Goal: Check status: Check status

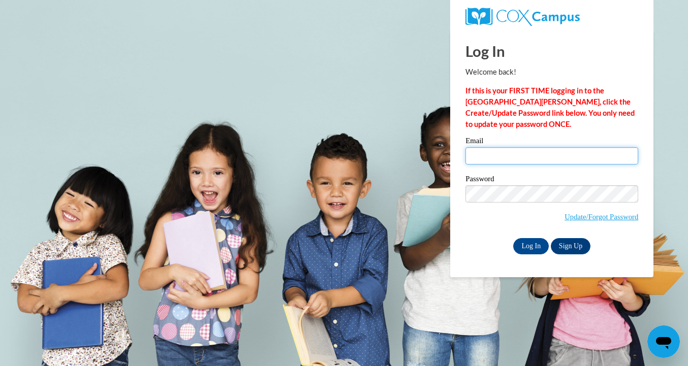
type input "taylor.linkous@bcesc.org"
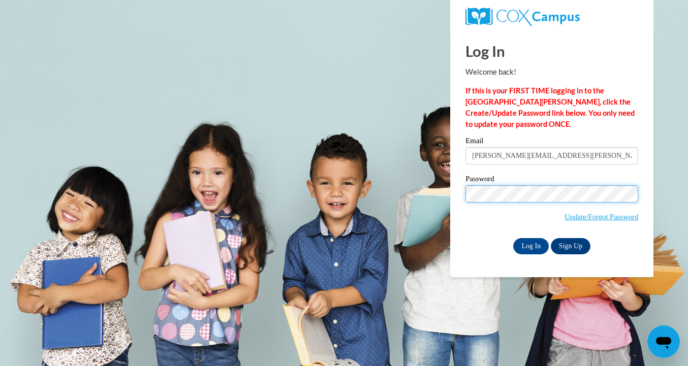
click at [530, 244] on input "Log In" at bounding box center [531, 246] width 36 height 16
click at [529, 241] on input "Log In" at bounding box center [531, 246] width 36 height 16
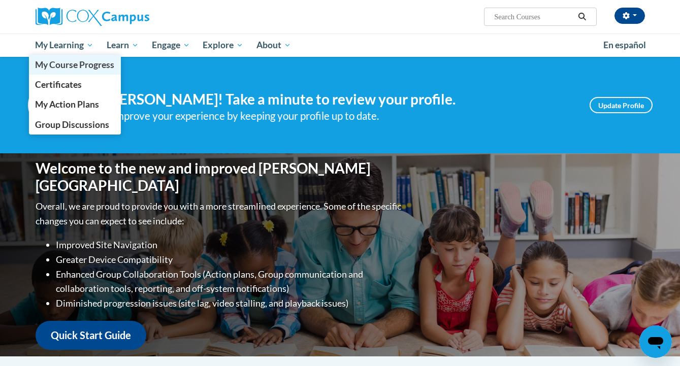
click at [72, 62] on span "My Course Progress" at bounding box center [74, 64] width 79 height 11
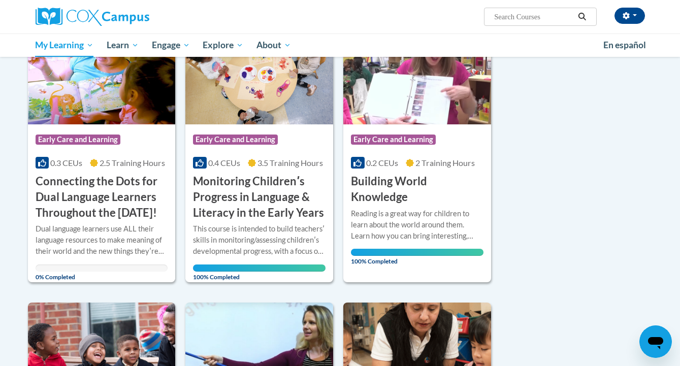
scroll to position [185, 0]
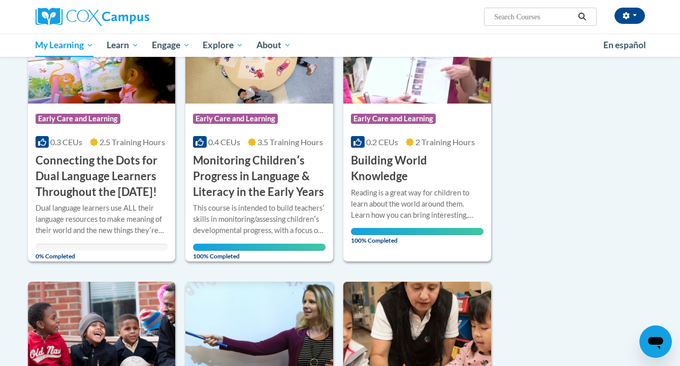
click at [106, 227] on div "Dual language learners use ALL their language resources to make meaning of thei…" at bounding box center [102, 220] width 133 height 34
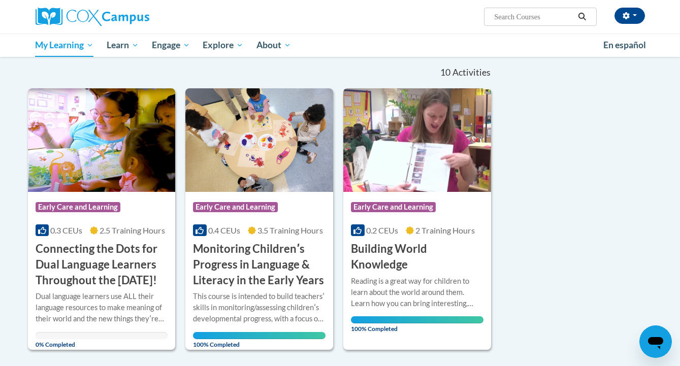
scroll to position [0, 0]
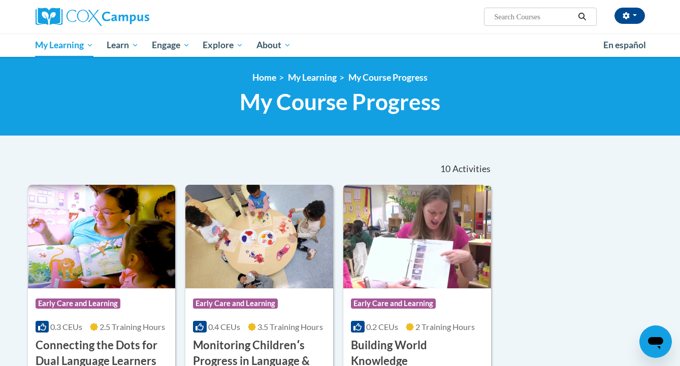
click at [140, 23] on img at bounding box center [93, 17] width 114 height 18
